Goal: Navigation & Orientation: Find specific page/section

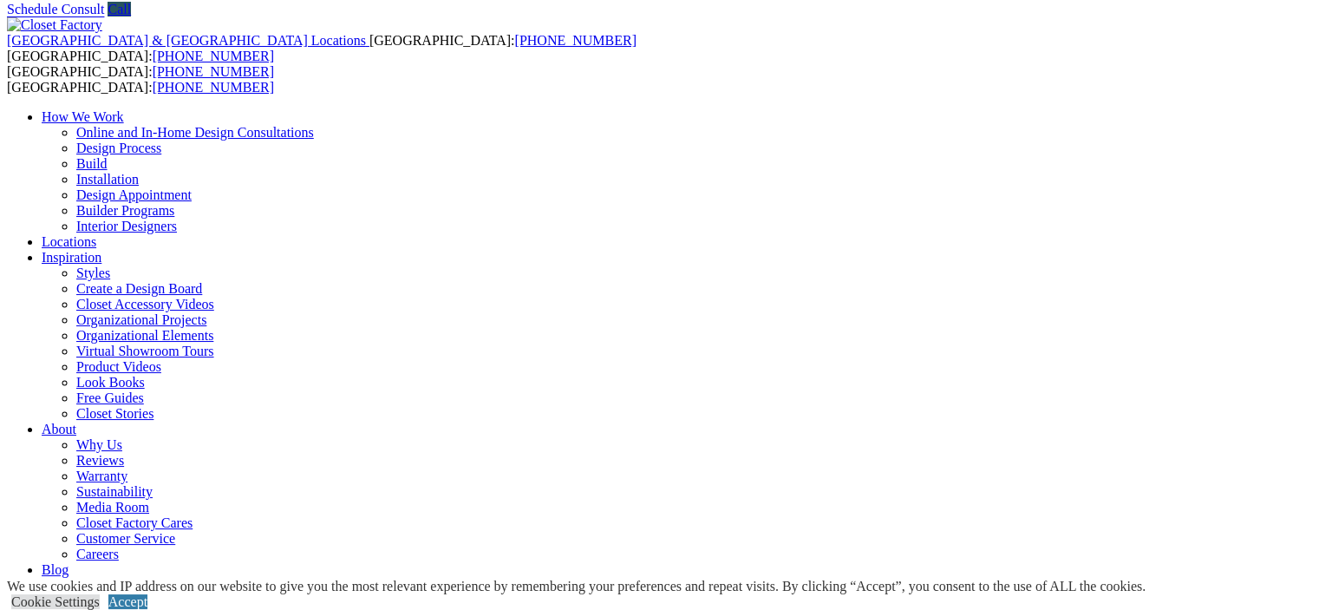
scroll to position [50, 0]
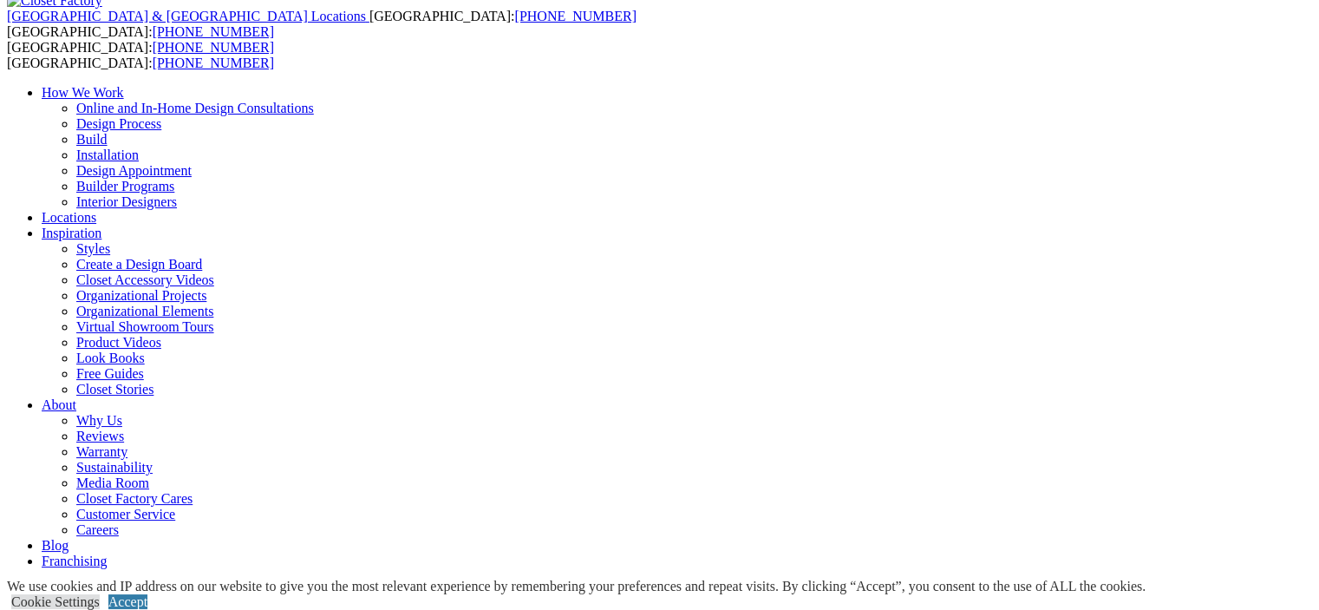
scroll to position [87, 0]
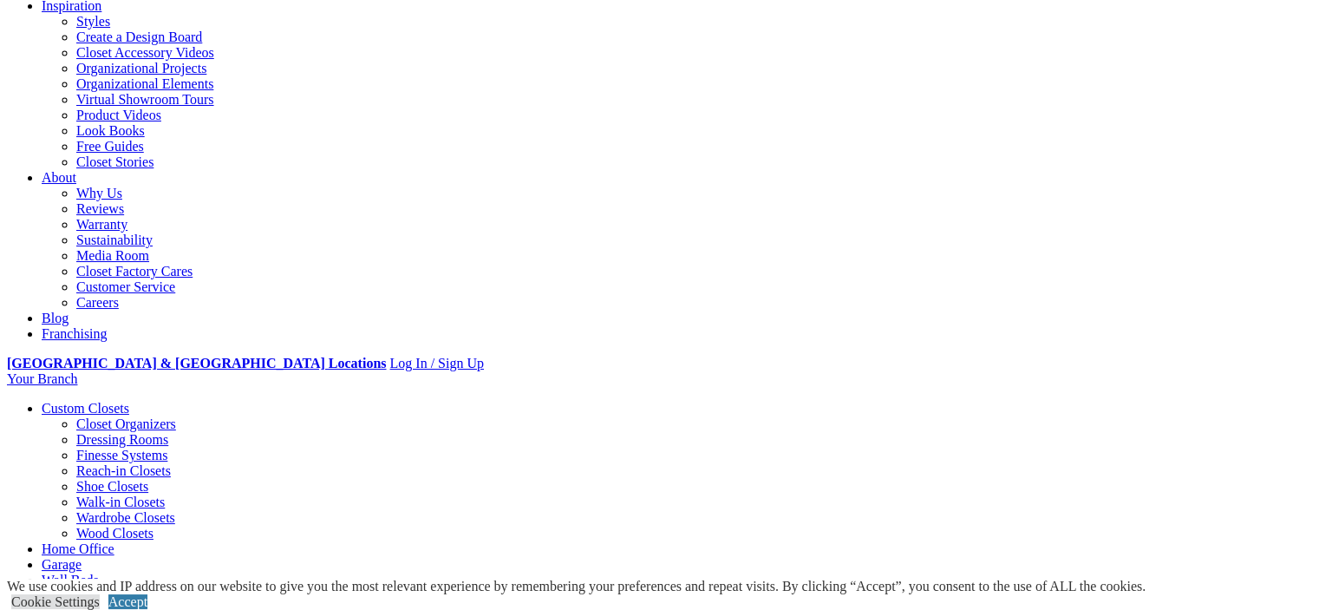
scroll to position [430, 0]
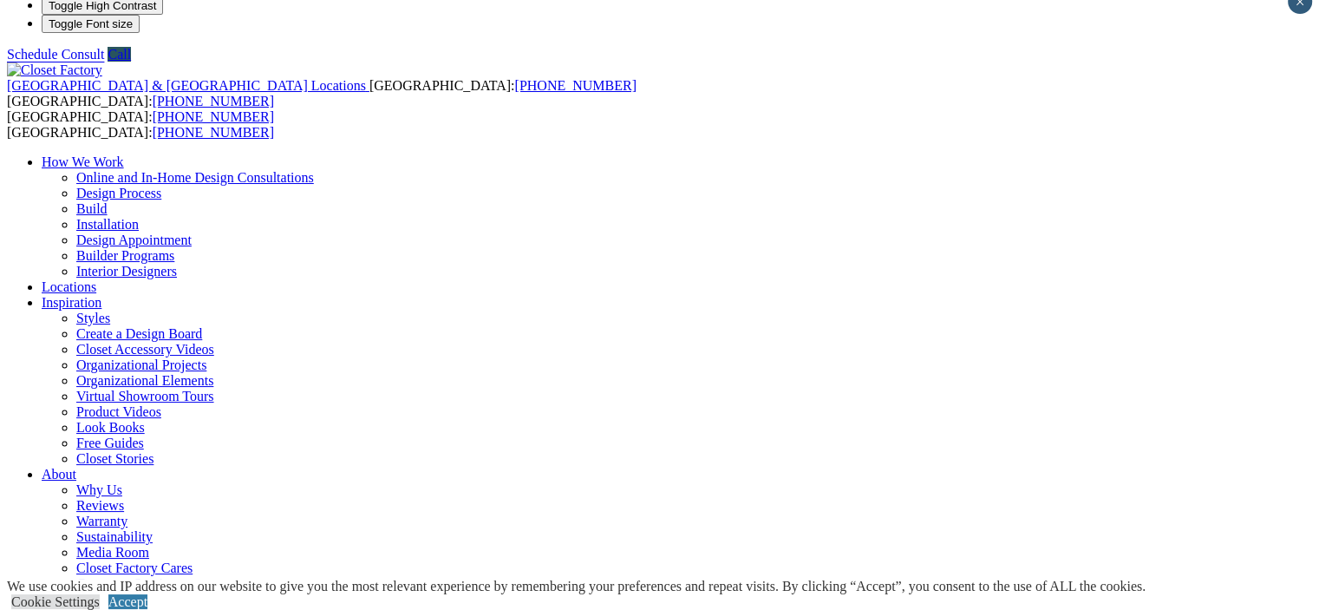
scroll to position [20, 0]
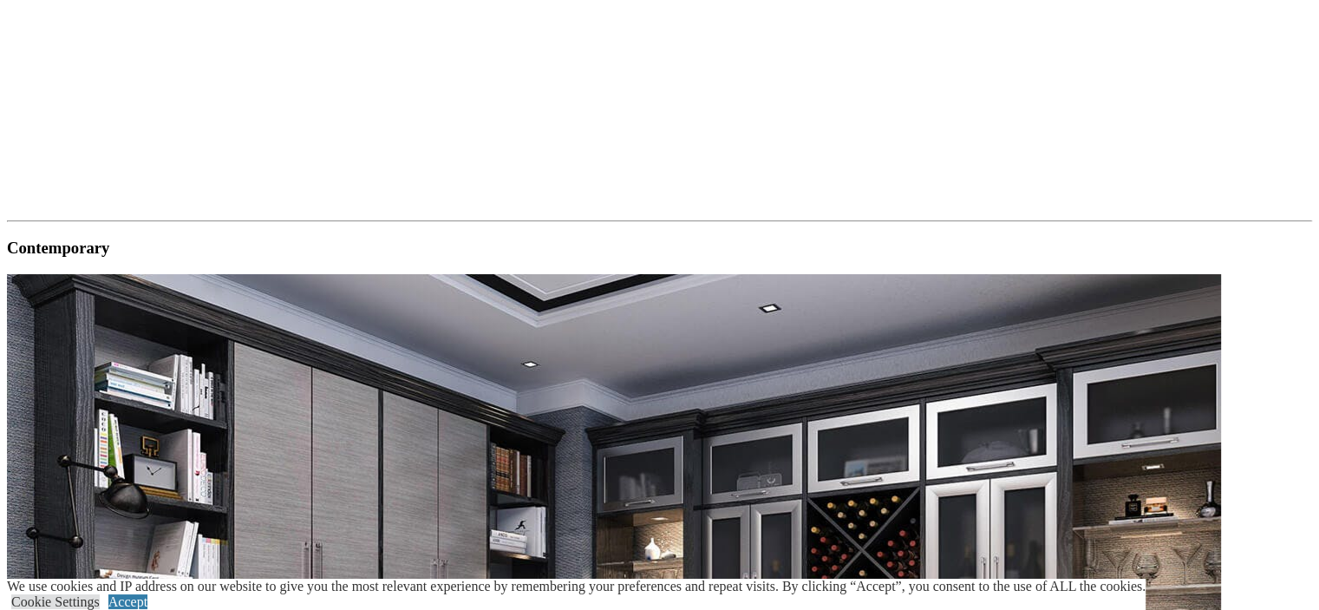
scroll to position [1941, 0]
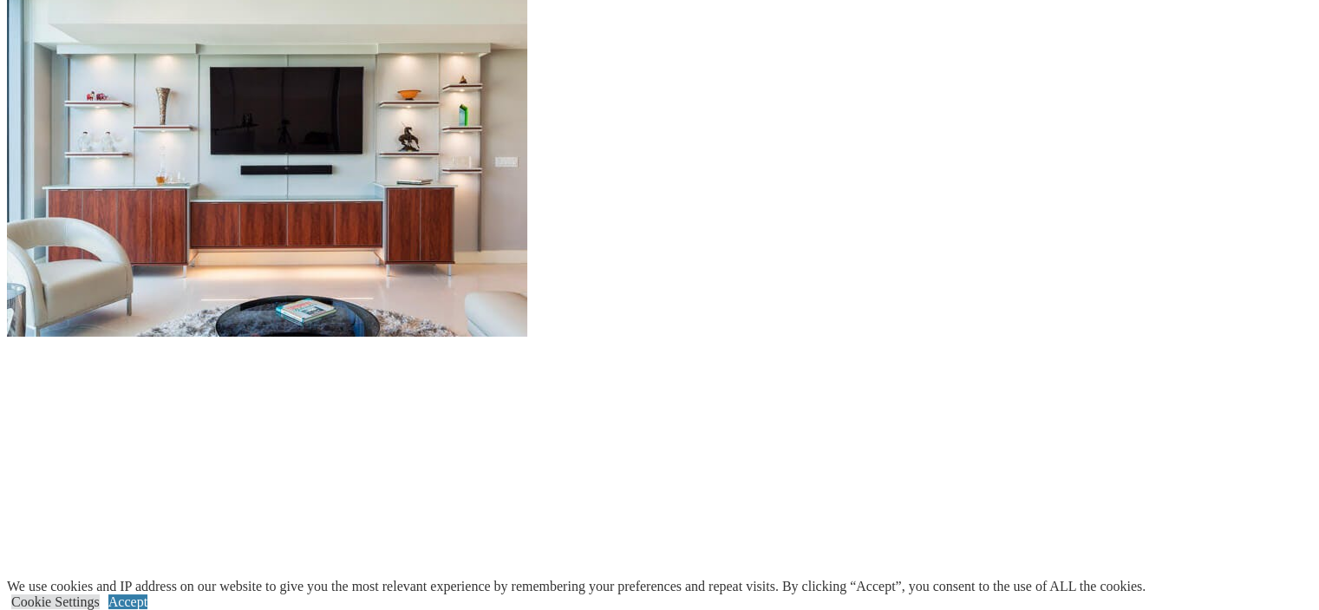
scroll to position [1697, 0]
